Goal: Information Seeking & Learning: Learn about a topic

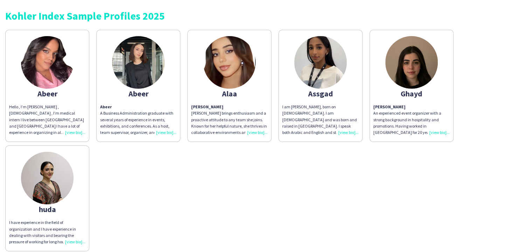
click at [73, 133] on div "Hello , I’m [PERSON_NAME] , [DEMOGRAPHIC_DATA] , I’m medical intern I live betw…" at bounding box center [47, 120] width 76 height 32
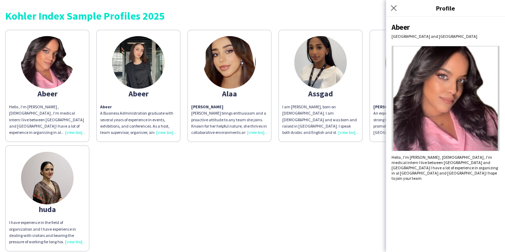
click at [166, 130] on div "Abeer A Business Administration graduate with several years of experience in ev…" at bounding box center [138, 120] width 76 height 32
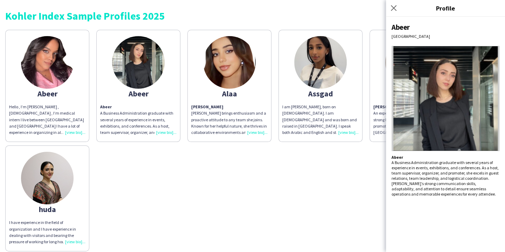
click at [213, 63] on img at bounding box center [229, 62] width 53 height 53
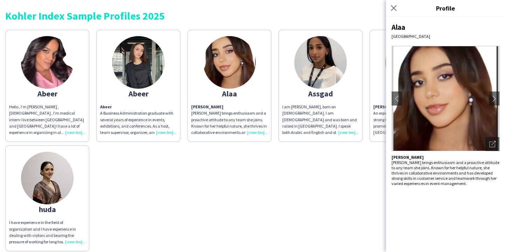
click at [137, 85] on img at bounding box center [138, 62] width 53 height 53
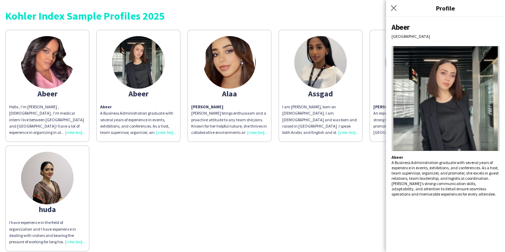
click at [480, 168] on p "Abeer A Business Administration graduate with several years of experience in ev…" at bounding box center [445, 175] width 108 height 42
click at [472, 109] on img at bounding box center [445, 98] width 108 height 105
click at [252, 130] on div "[PERSON_NAME] brings enthusiasm and a proactive attitude to any team she joins.…" at bounding box center [229, 120] width 76 height 32
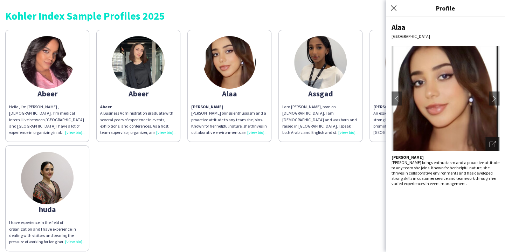
click at [492, 142] on icon "Open photos pop-in" at bounding box center [492, 144] width 6 height 6
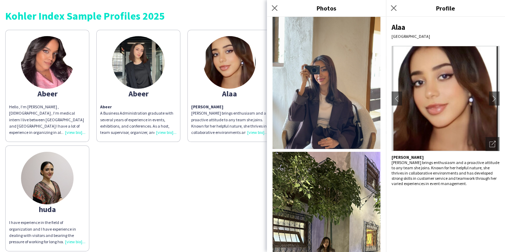
scroll to position [195, 0]
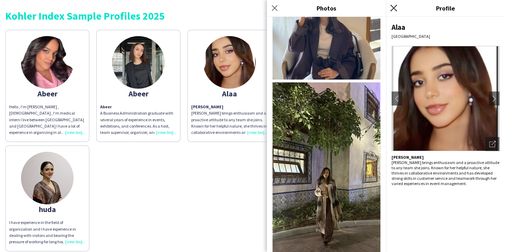
click at [393, 8] on icon at bounding box center [393, 8] width 7 height 7
